Goal: Task Accomplishment & Management: Use online tool/utility

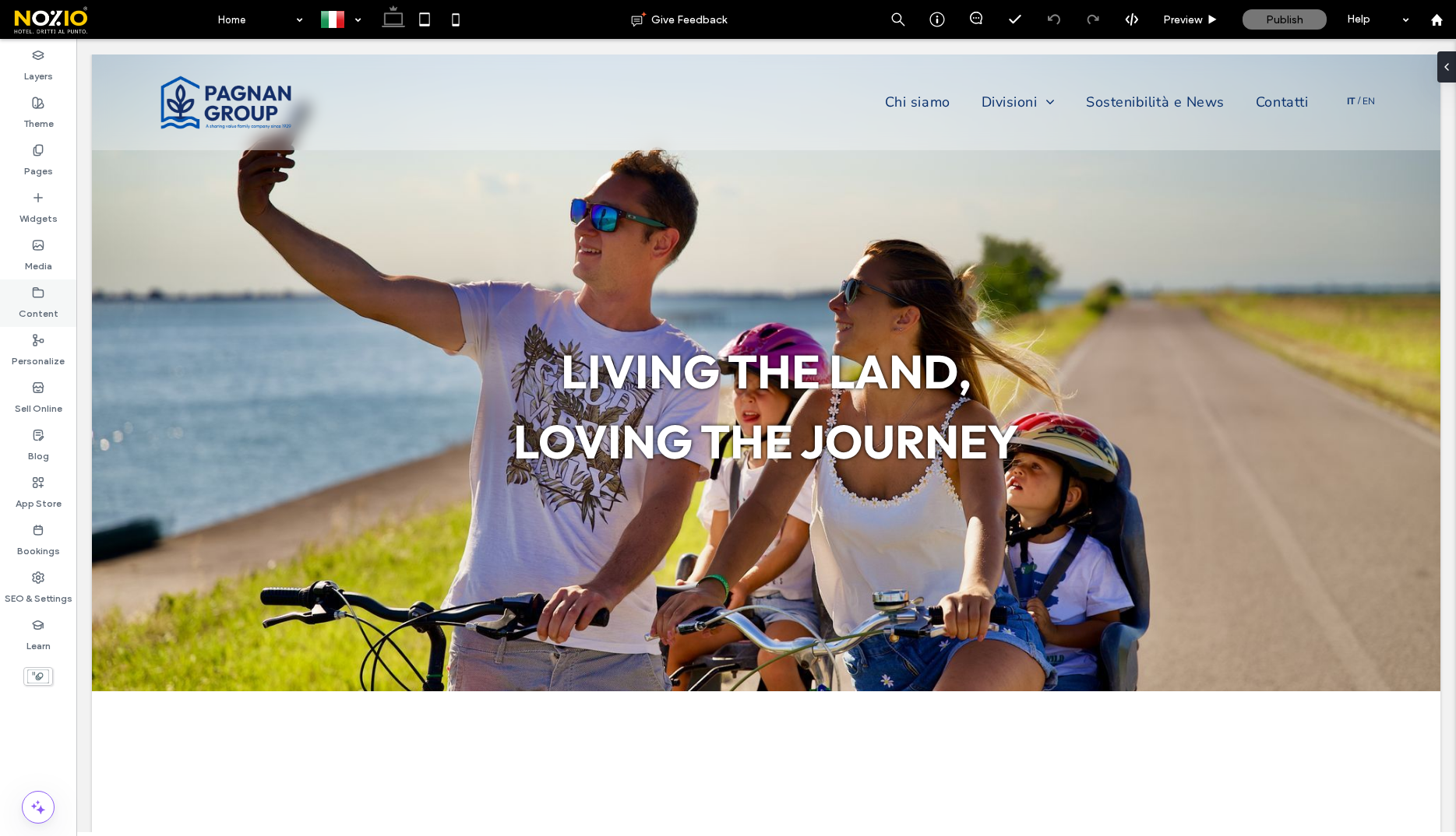
click at [42, 315] on label "Content" at bounding box center [38, 309] width 40 height 22
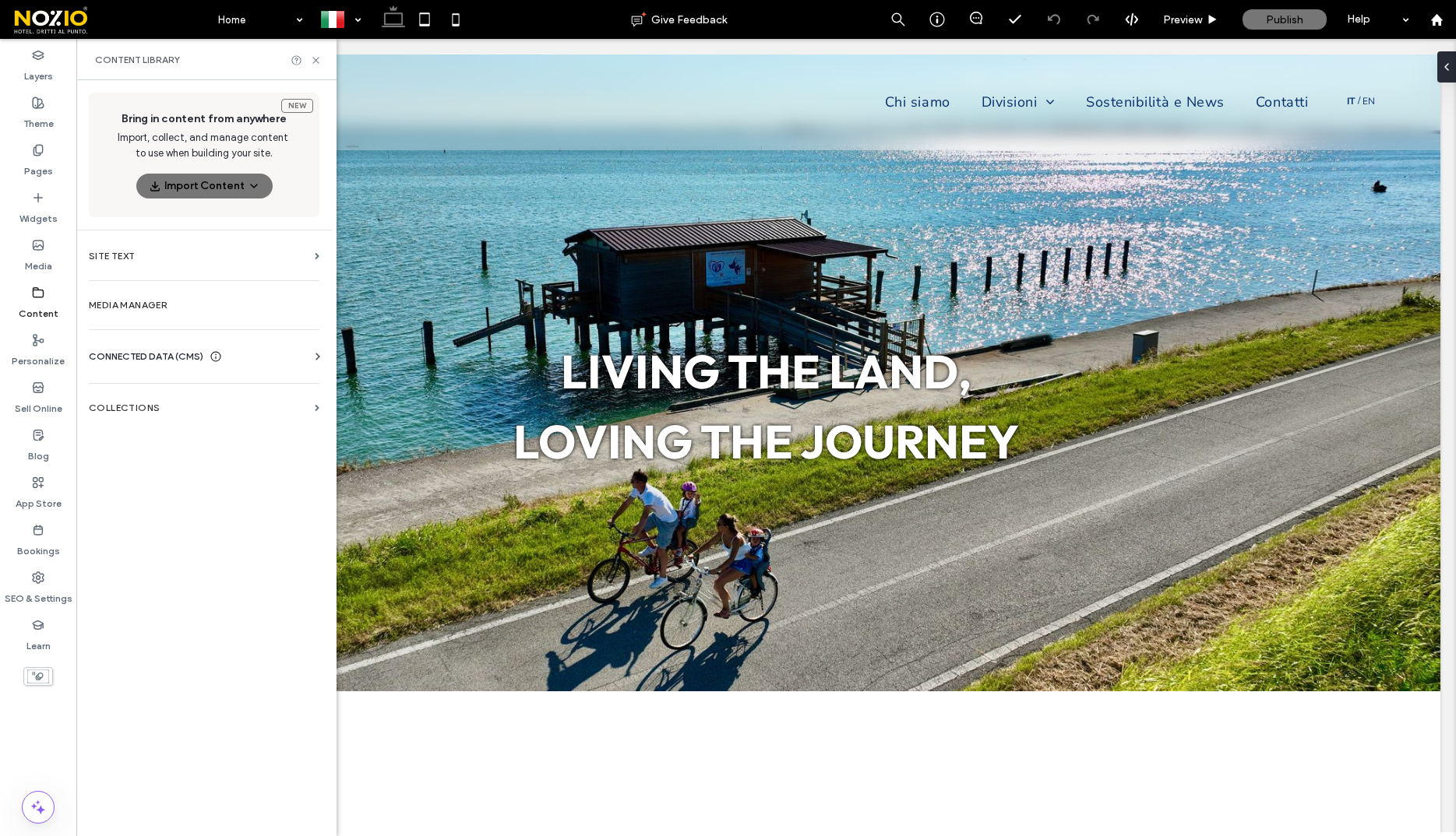
click at [262, 354] on div "CONNECTED DATA (CMS)" at bounding box center [207, 357] width 237 height 15
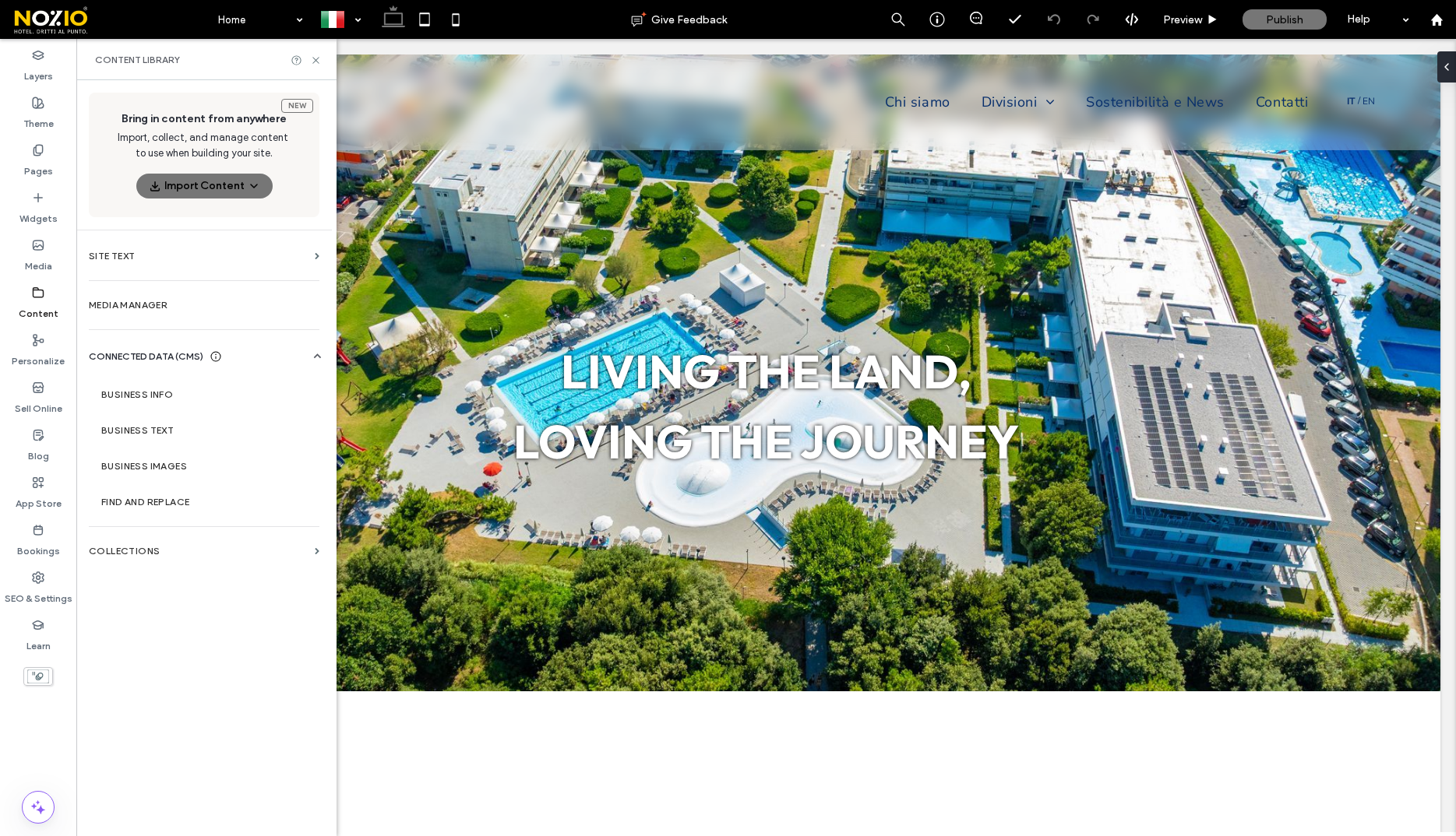
click at [262, 354] on div "CONNECTED DATA (CMS)" at bounding box center [207, 357] width 237 height 15
click at [235, 302] on label "Media Manager" at bounding box center [204, 304] width 230 height 11
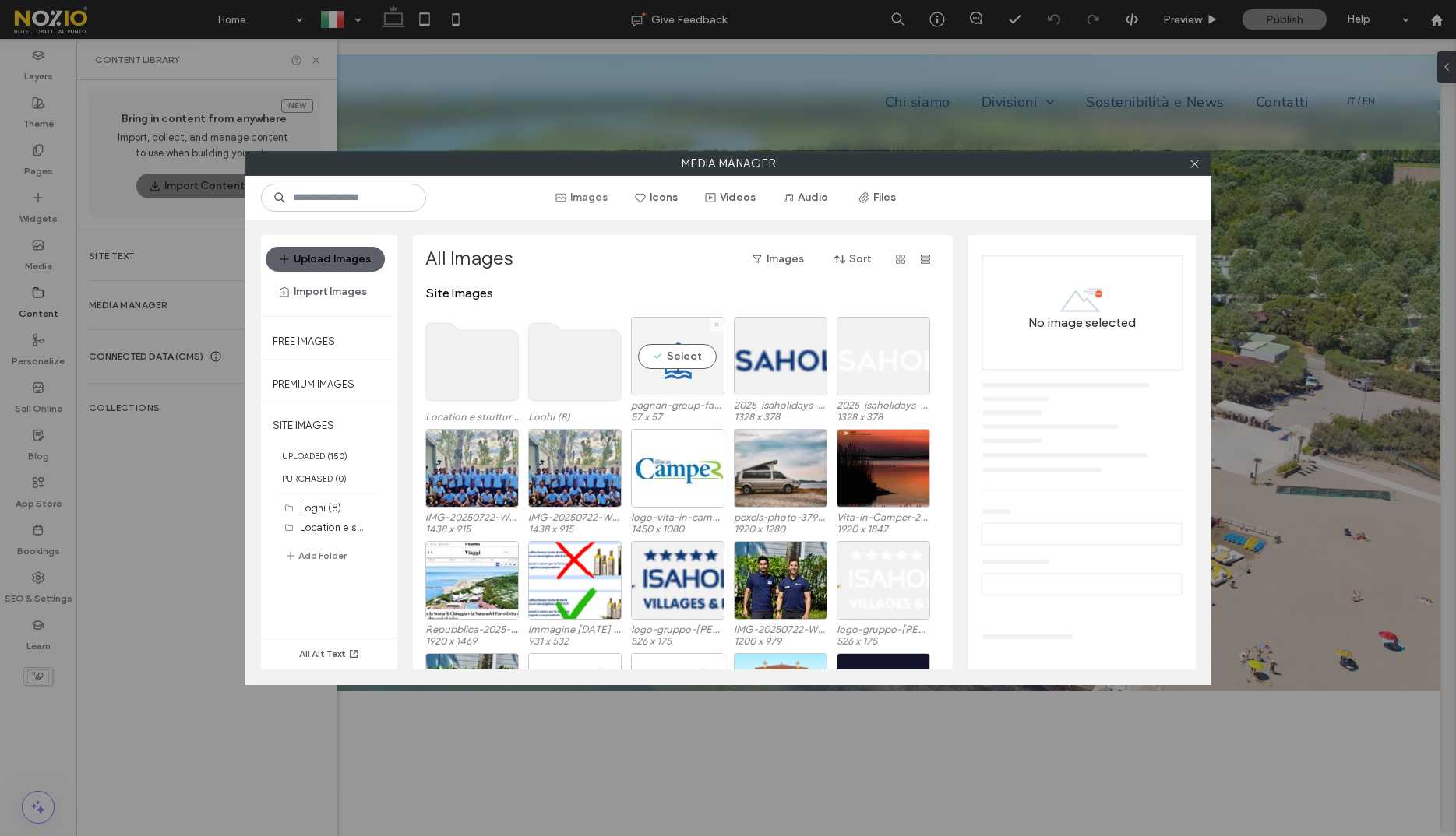
click at [685, 363] on div "Select" at bounding box center [678, 356] width 94 height 78
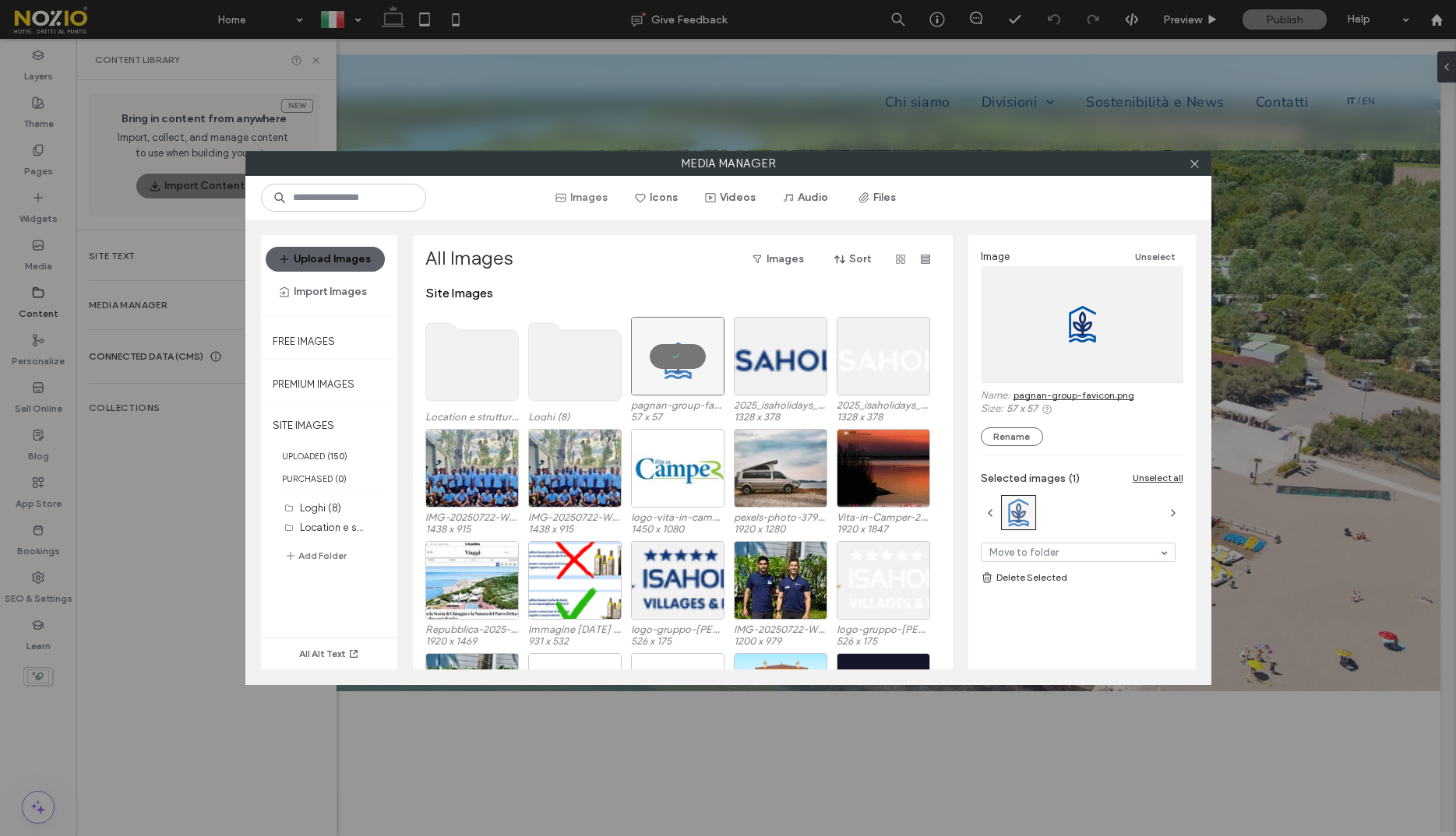
click at [1058, 398] on link "pagnan-group-favicon.png" at bounding box center [1073, 395] width 121 height 12
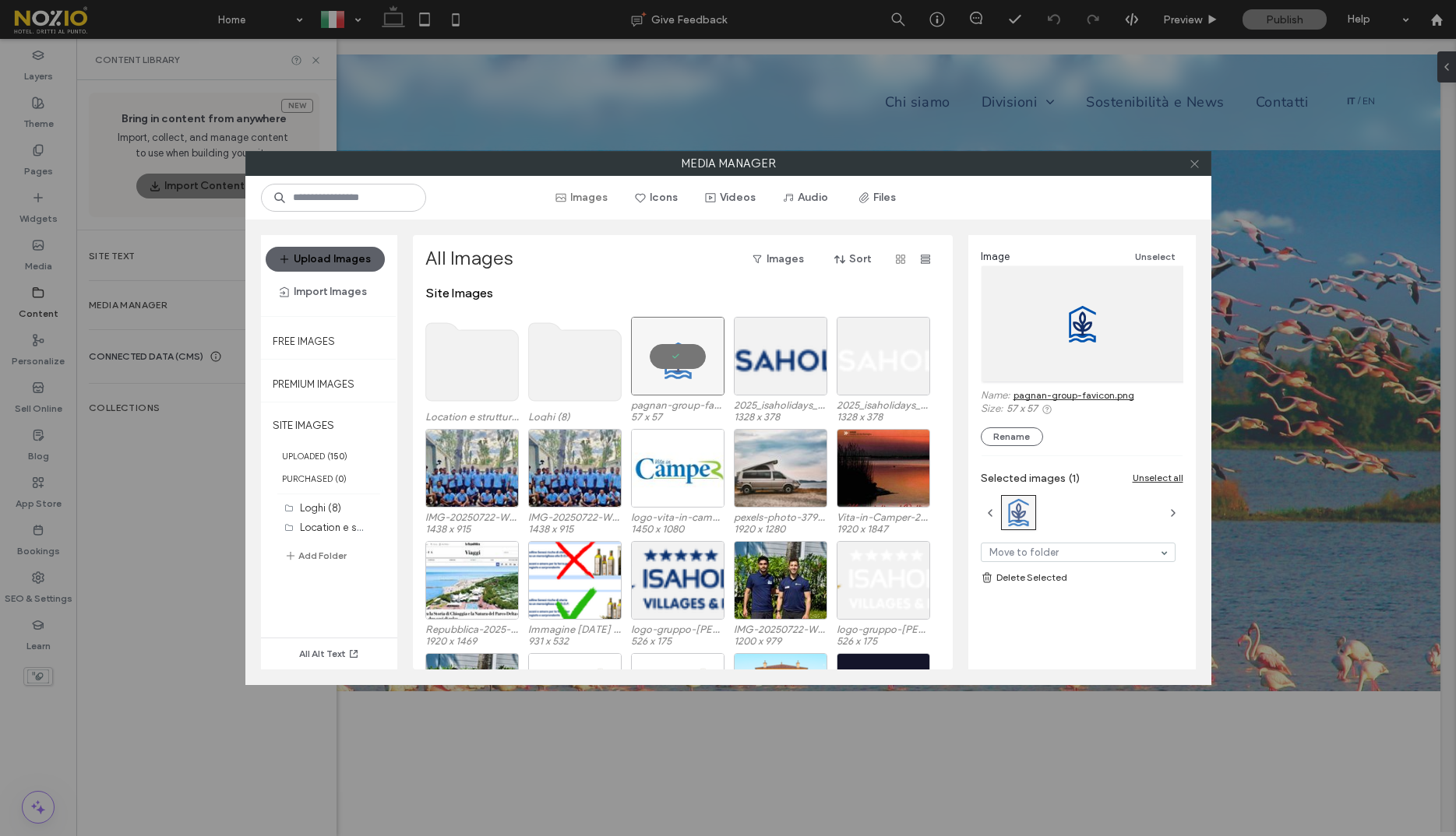
click at [1195, 169] on icon at bounding box center [1194, 164] width 12 height 12
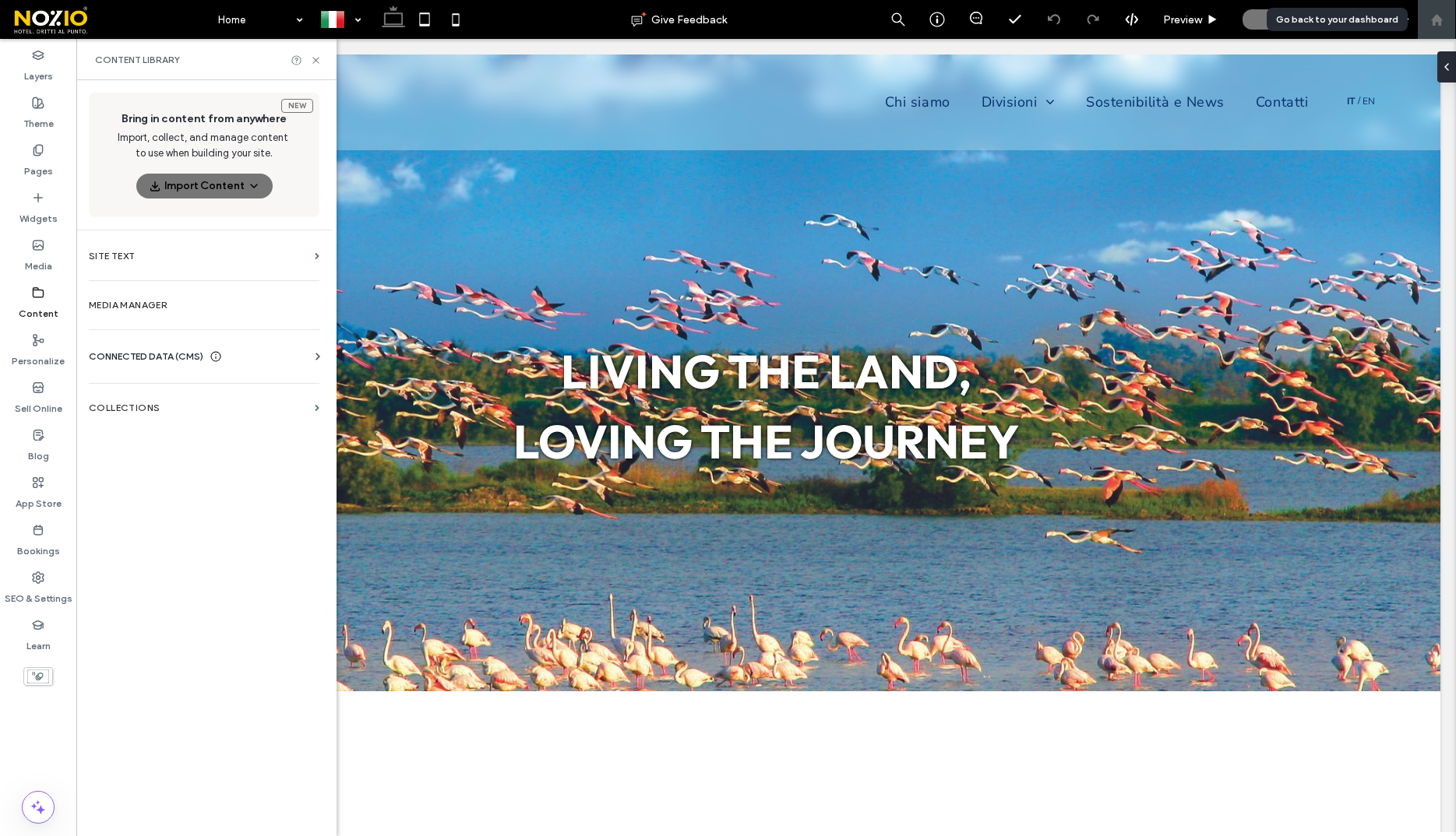
click at [1434, 23] on use at bounding box center [1436, 19] width 12 height 12
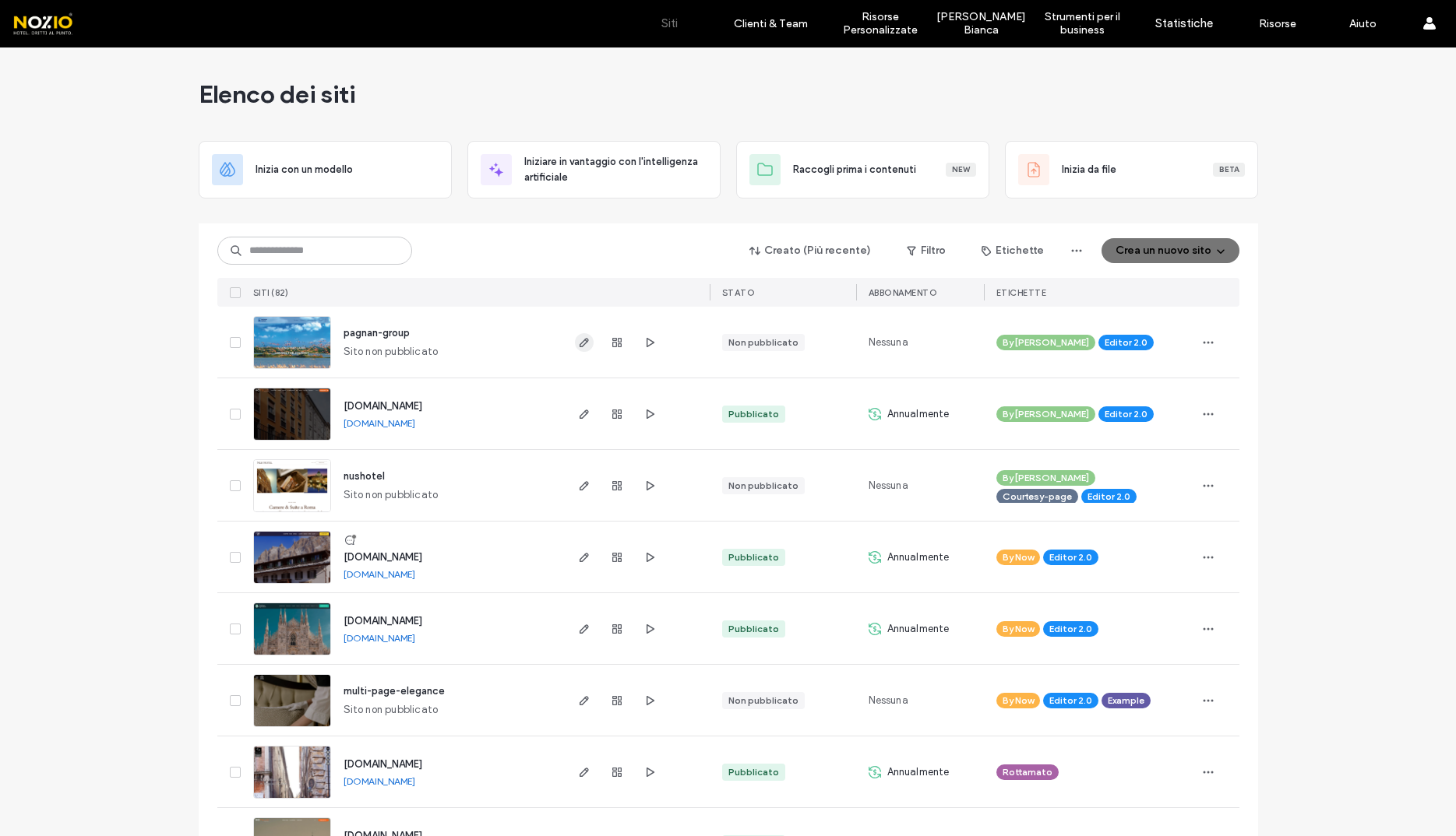
click at [580, 339] on icon "button" at bounding box center [584, 342] width 13 height 13
